Goal: Answer question/provide support

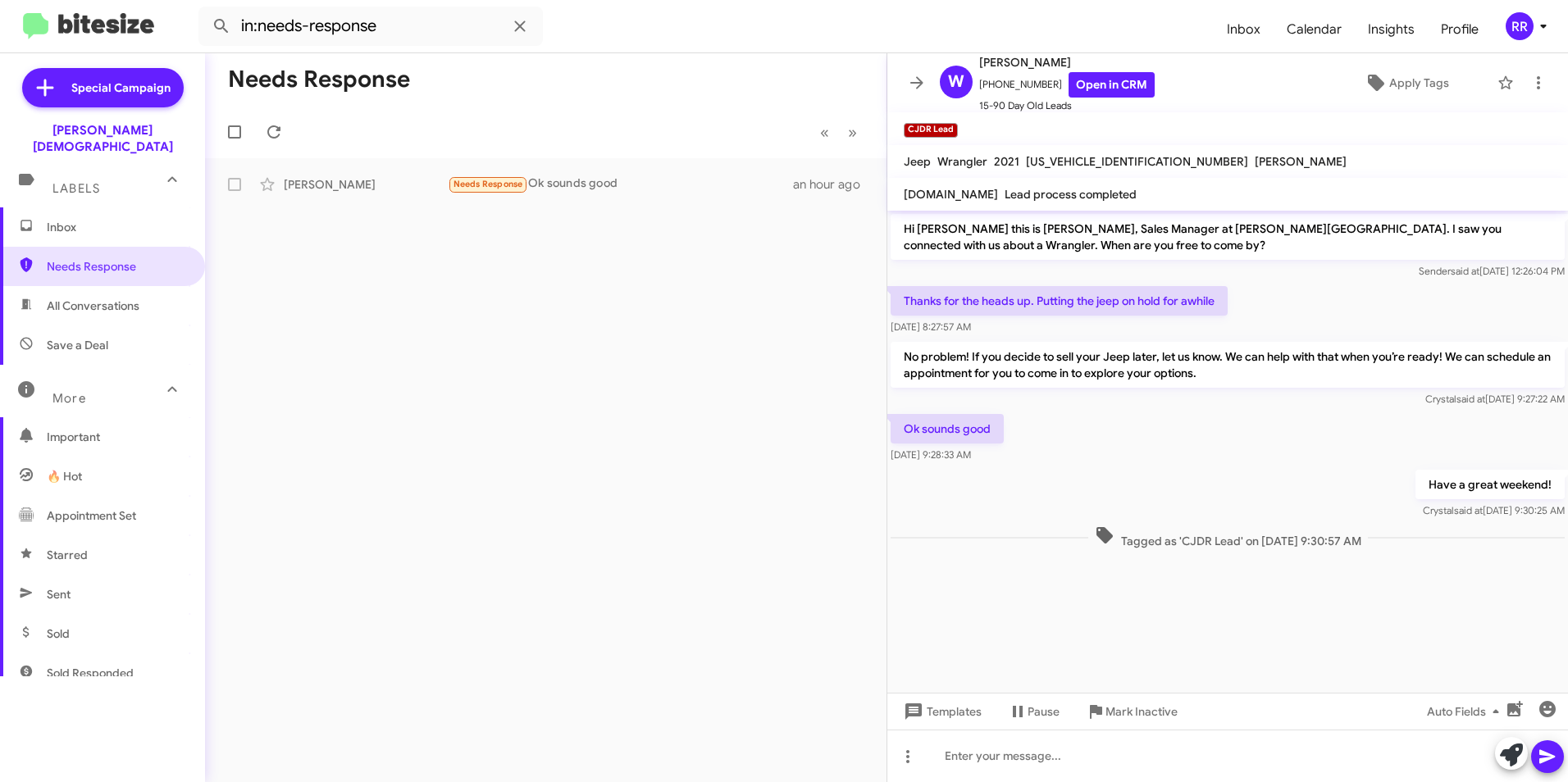
click at [581, 83] on mat-toolbar-row "Needs Response" at bounding box center [545, 80] width 682 height 52
click at [82, 258] on span "Needs Response" at bounding box center [117, 266] width 139 height 16
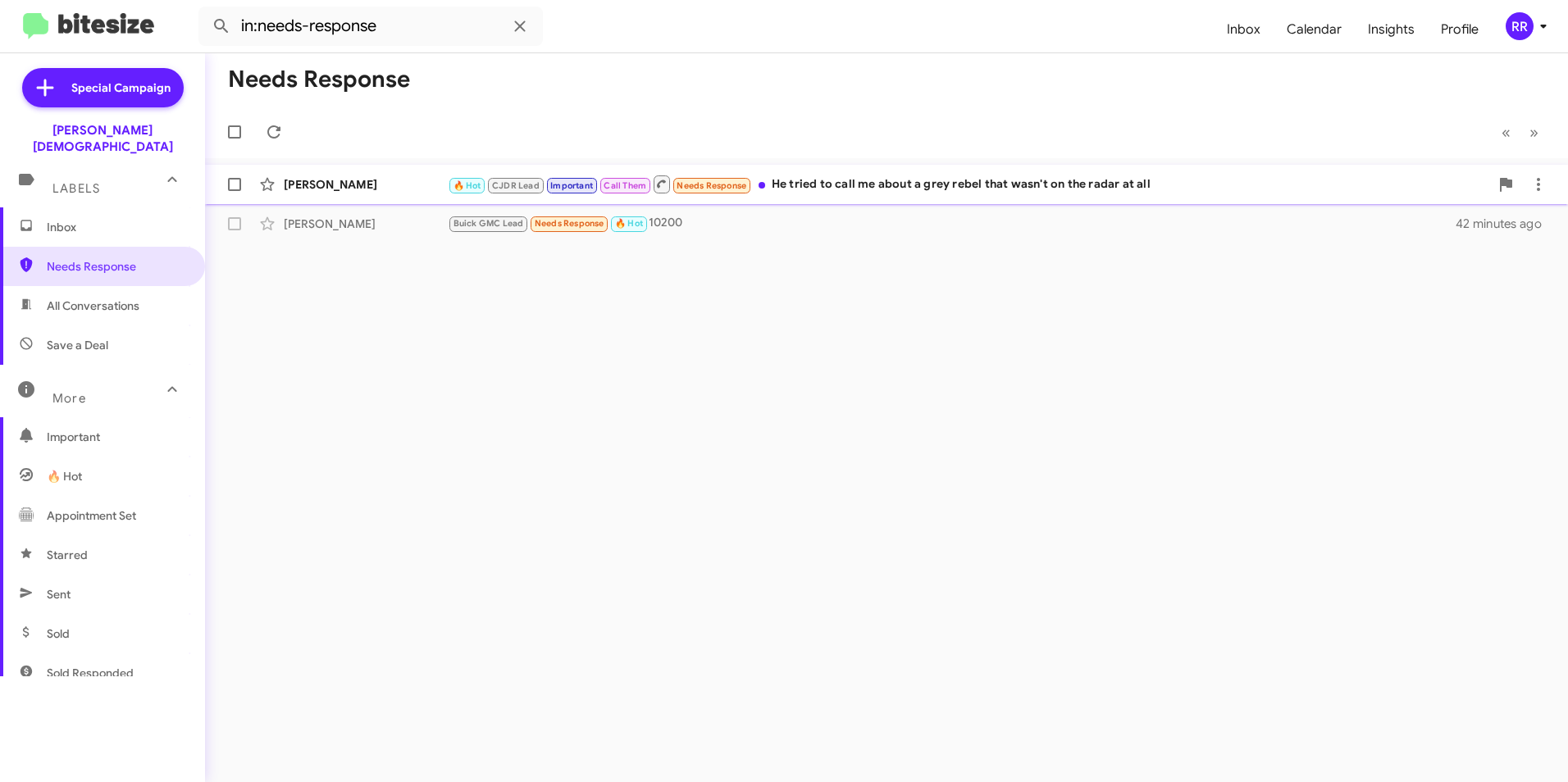
click at [379, 190] on div "[PERSON_NAME]" at bounding box center [365, 185] width 164 height 16
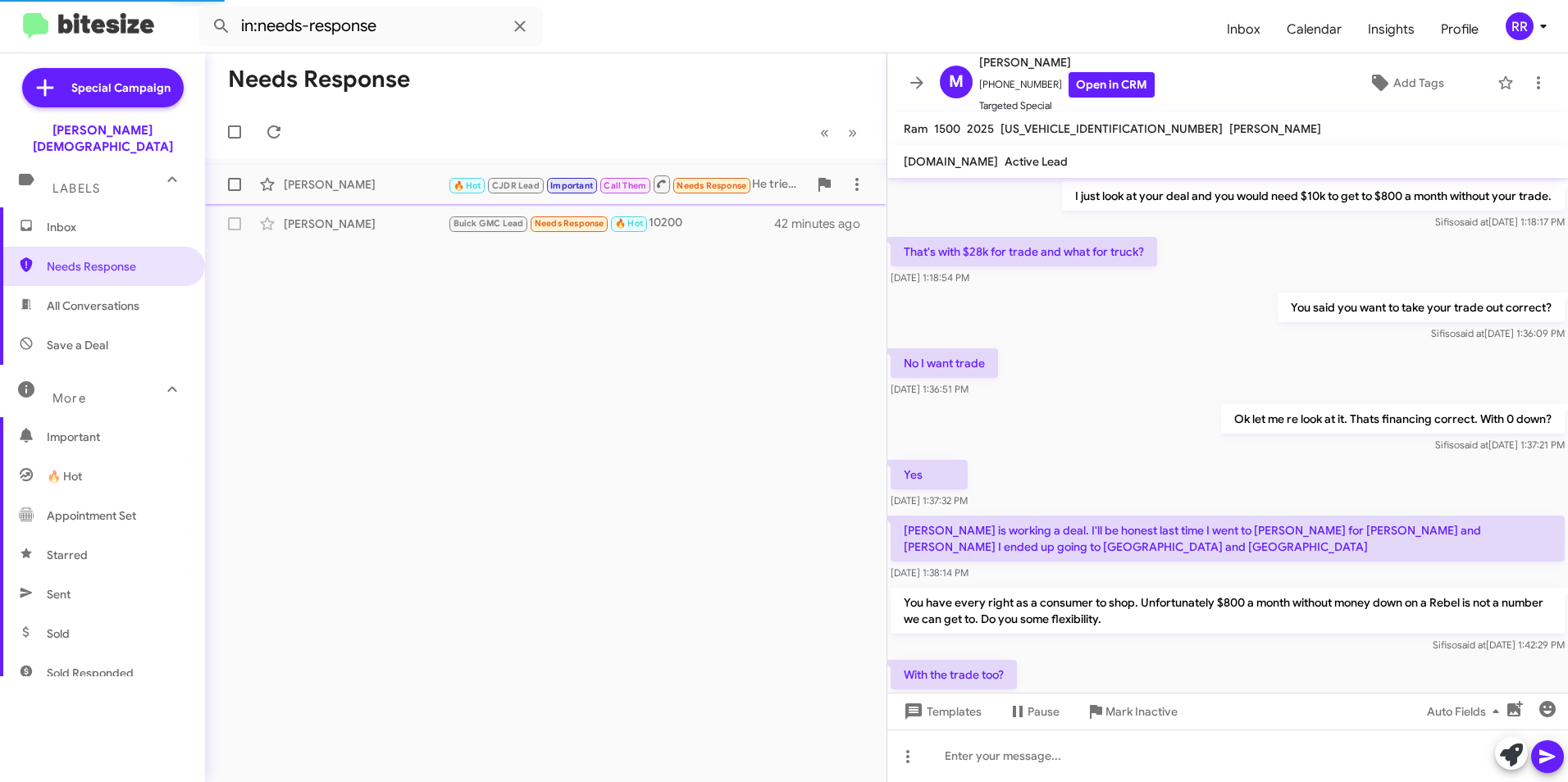
scroll to position [690, 0]
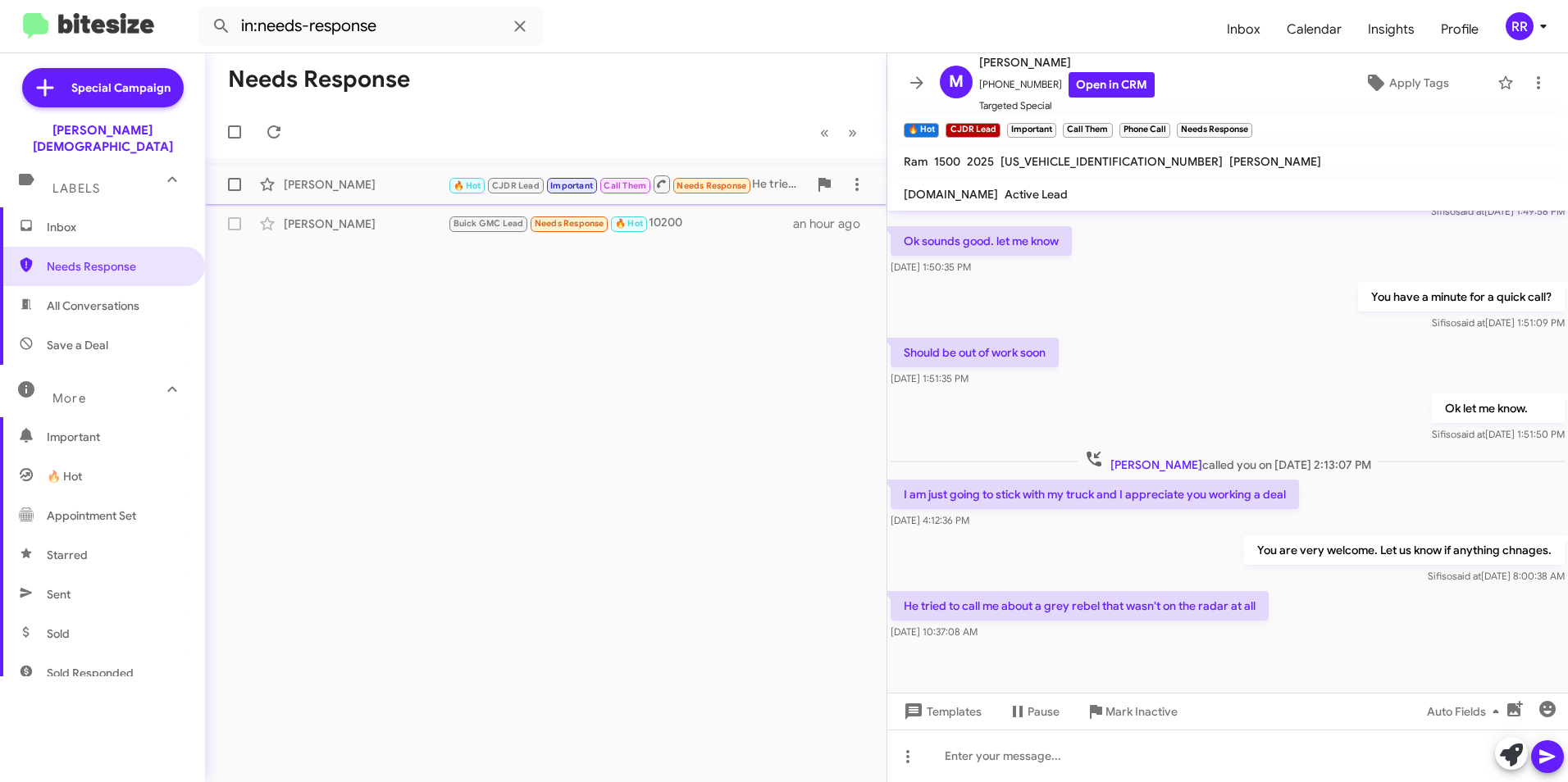
click at [351, 191] on div "[PERSON_NAME]" at bounding box center [365, 185] width 164 height 16
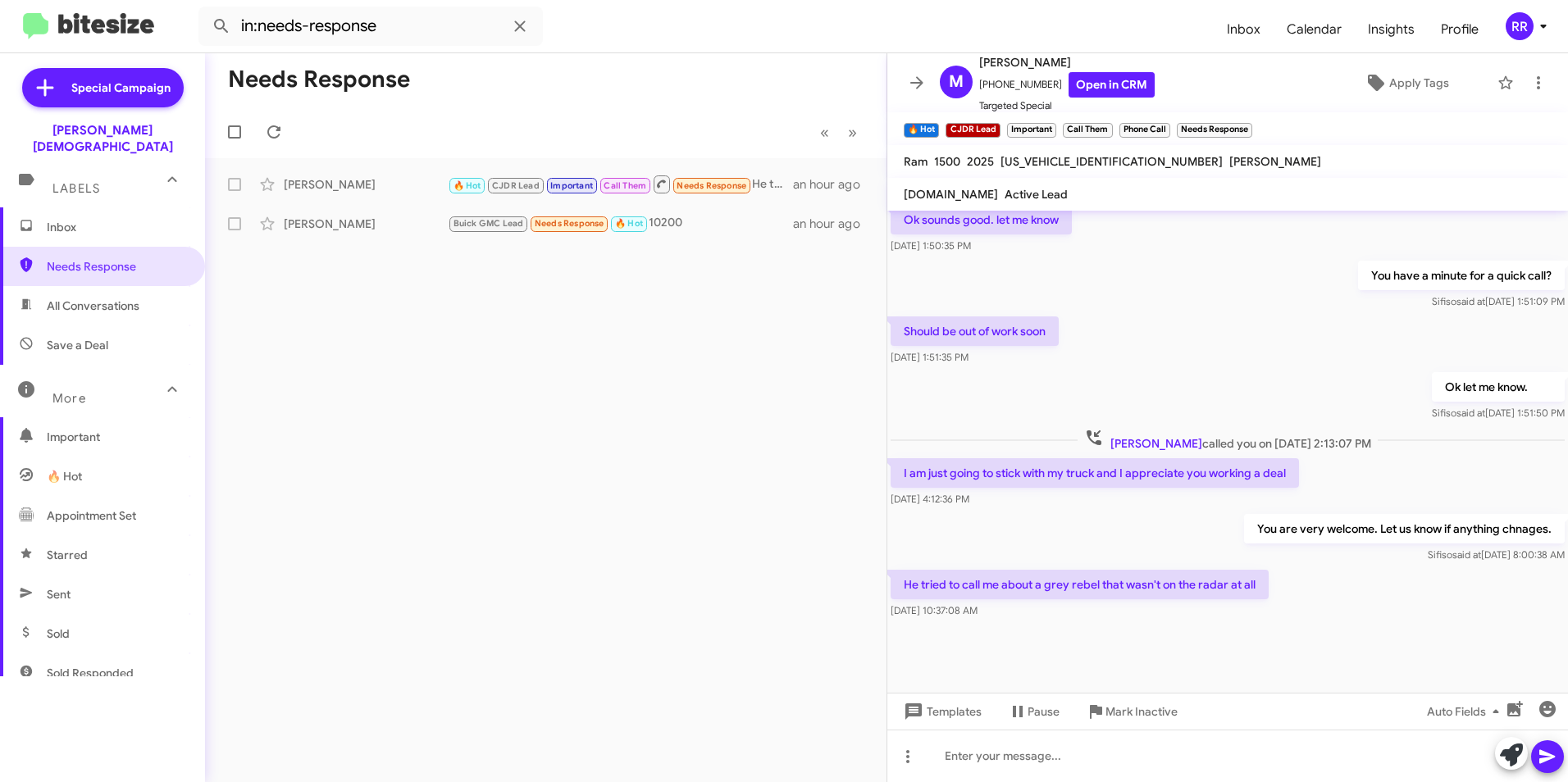
scroll to position [722, 0]
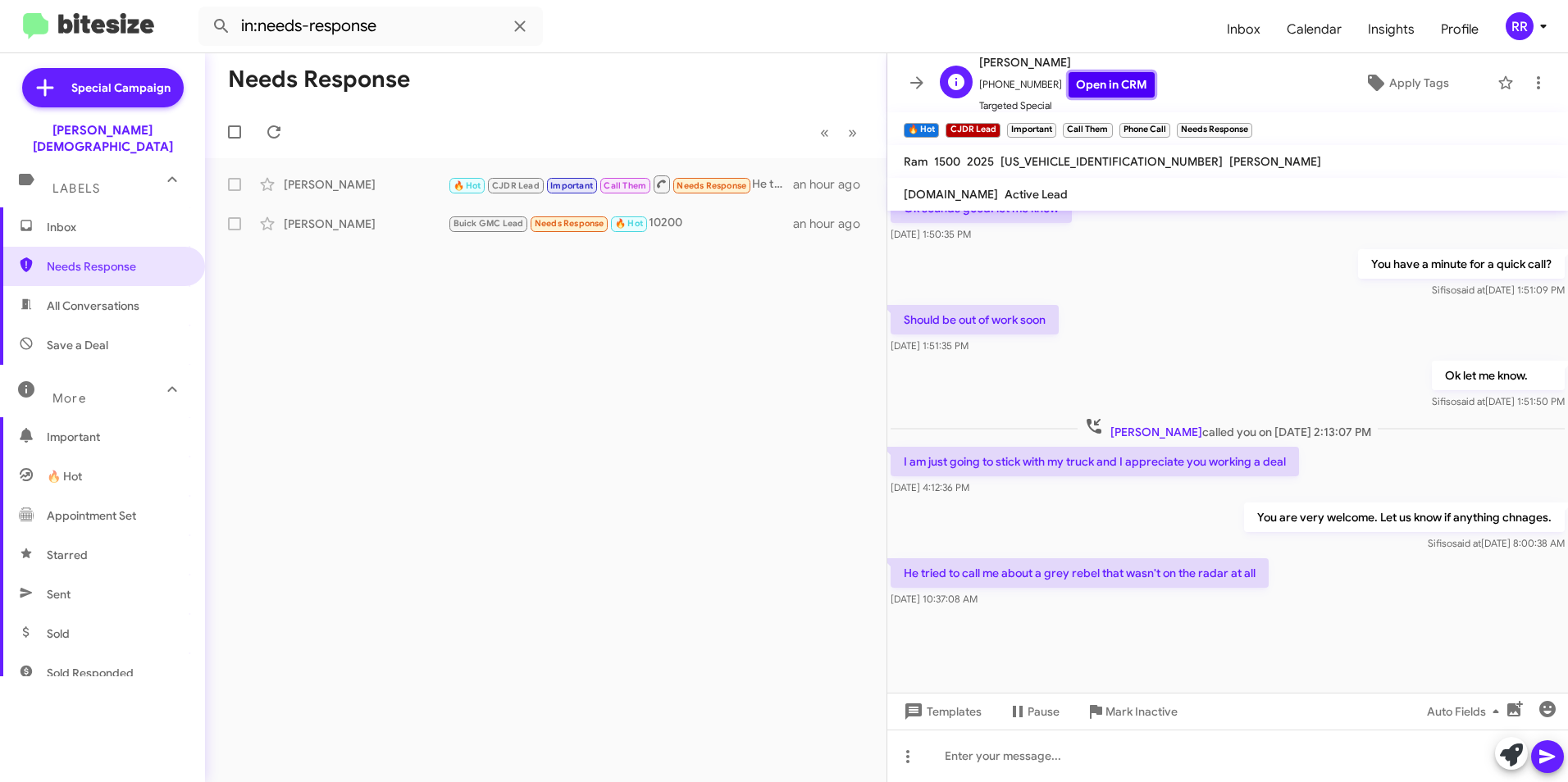
click at [1118, 87] on link "Open in CRM" at bounding box center [1111, 85] width 86 height 25
click at [900, 761] on icon at bounding box center [908, 757] width 20 height 20
click at [926, 721] on button "note" at bounding box center [942, 713] width 101 height 39
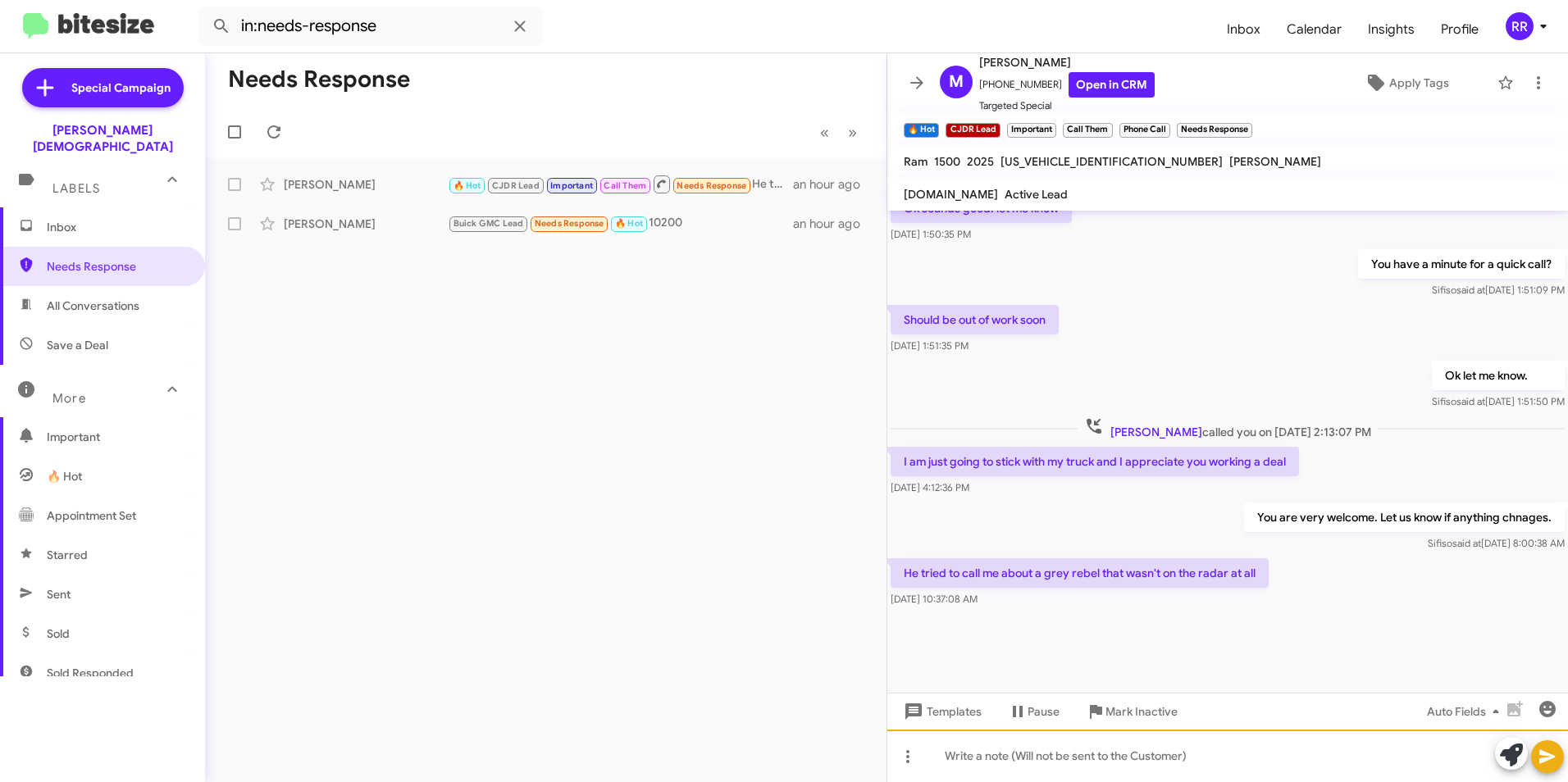
click at [987, 759] on div at bounding box center [1228, 756] width 681 height 52
click at [1548, 752] on icon at bounding box center [1547, 757] width 20 height 20
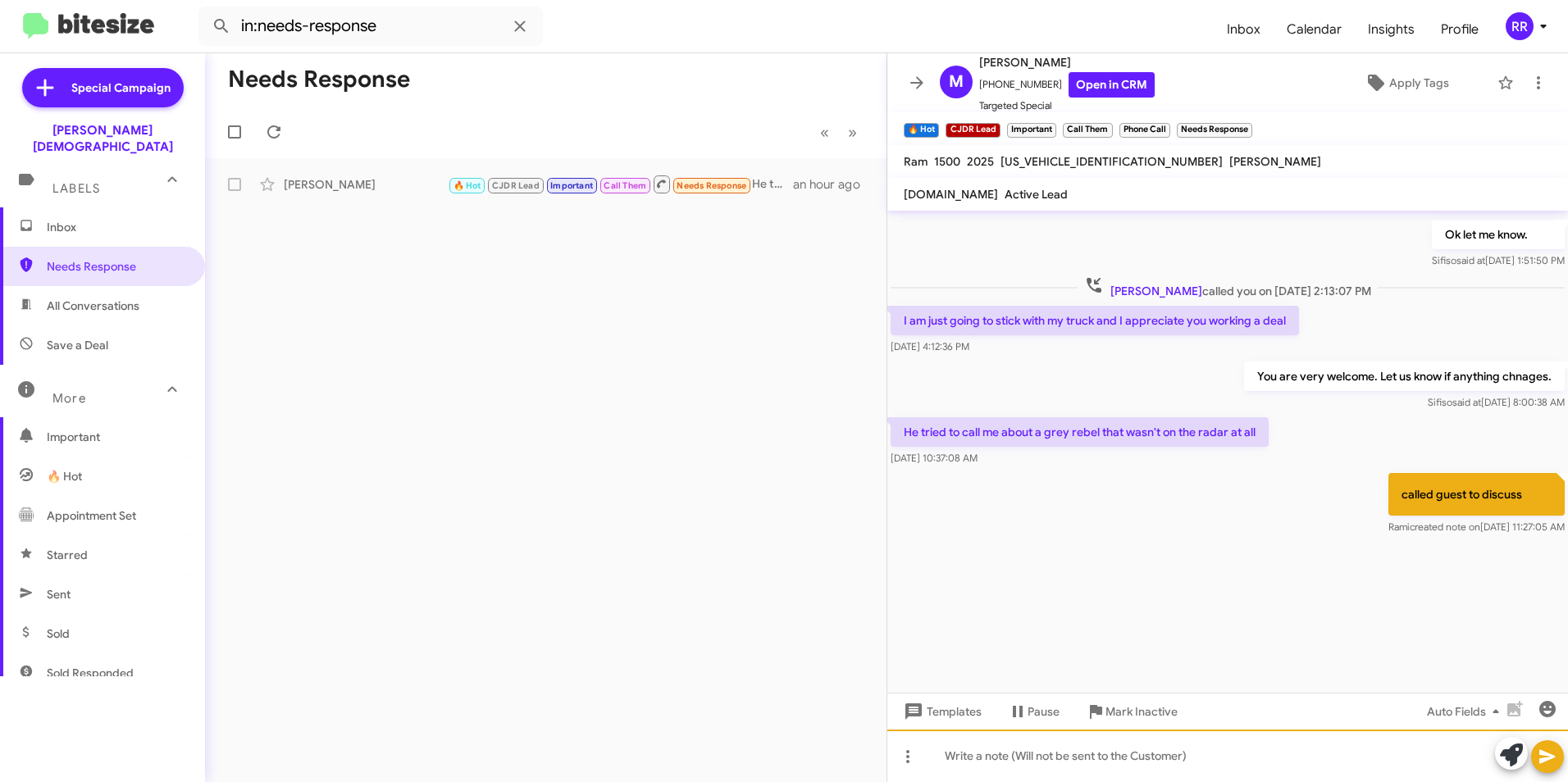
scroll to position [2111, 0]
